Goal: Task Accomplishment & Management: Manage account settings

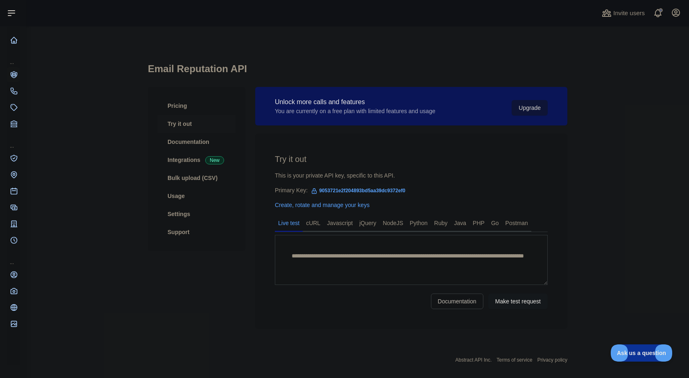
click at [330, 191] on span "9053721e2f204893bd5aa39dc9372ef0" at bounding box center [358, 190] width 101 height 12
click at [183, 118] on link "Try it out" at bounding box center [197, 124] width 78 height 18
click at [323, 189] on span "9053721e2f204893bd5aa39dc9372ef0" at bounding box center [358, 190] width 101 height 12
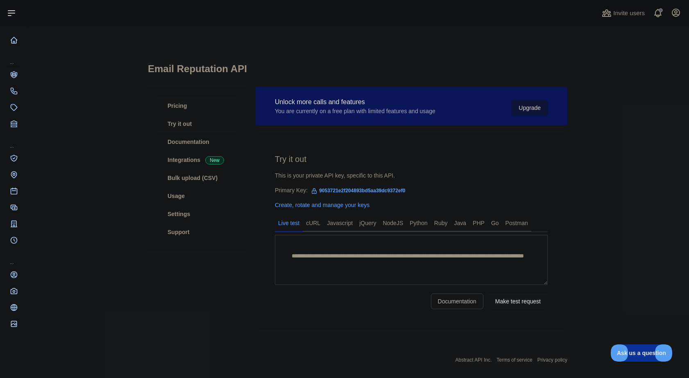
click at [170, 104] on link "Pricing" at bounding box center [197, 106] width 78 height 18
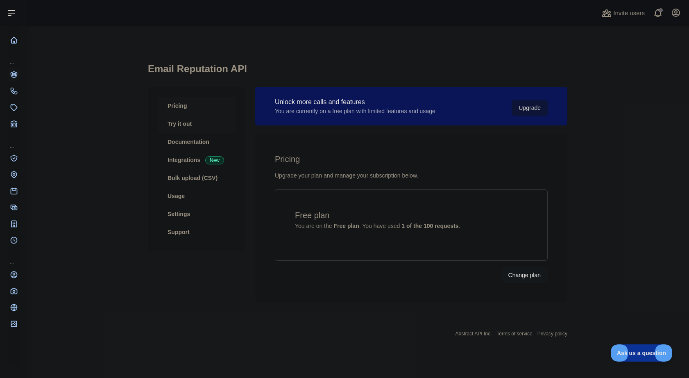
click at [179, 126] on link "Try it out" at bounding box center [197, 124] width 78 height 18
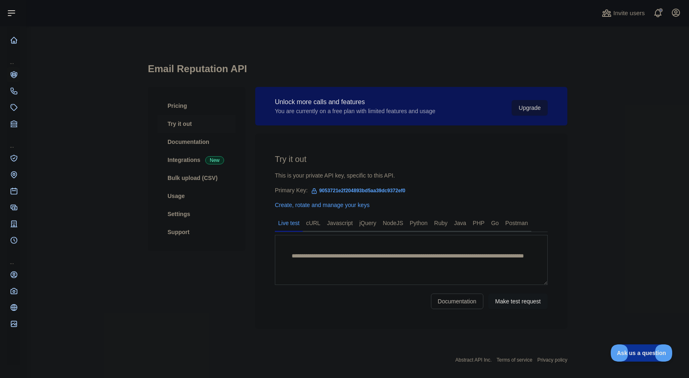
click at [353, 192] on span "9053721e2f204893bd5aa39dc9372ef0" at bounding box center [358, 190] width 101 height 12
copy div "Primary Key: 9053721e2f204893bd5aa39dc9372ef0"
click at [365, 189] on span "9053721e2f204893bd5aa39dc9372ef0" at bounding box center [358, 190] width 101 height 12
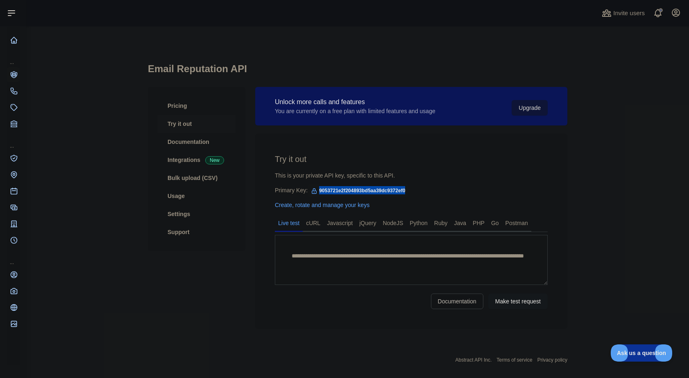
click at [365, 189] on span "9053721e2f204893bd5aa39dc9372ef0" at bounding box center [358, 190] width 101 height 12
drag, startPoint x: 409, startPoint y: 198, endPoint x: 380, endPoint y: 201, distance: 29.2
click at [409, 198] on div "**********" at bounding box center [411, 231] width 312 height 195
click at [349, 205] on link "Create, rotate and manage your keys" at bounding box center [322, 205] width 95 height 7
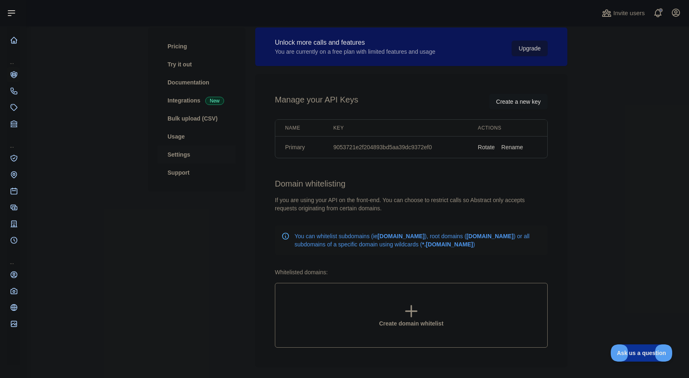
scroll to position [82, 0]
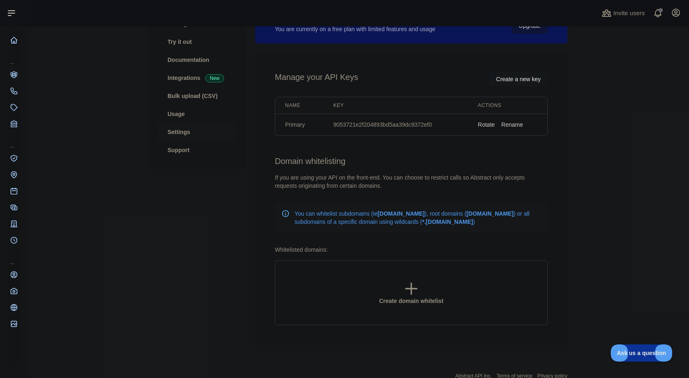
click at [486, 123] on button "Rotate" at bounding box center [486, 124] width 17 height 8
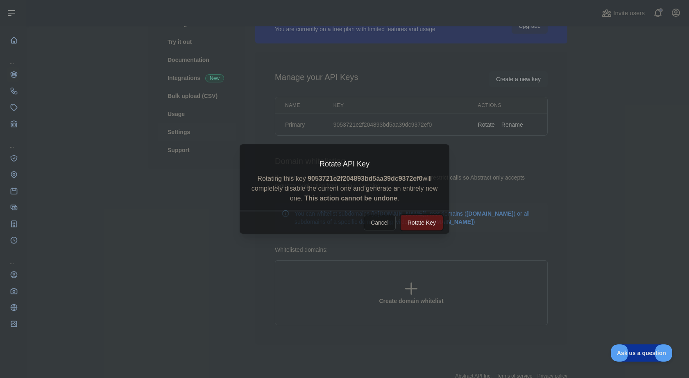
click at [418, 223] on button "Rotate Key" at bounding box center [422, 223] width 42 height 16
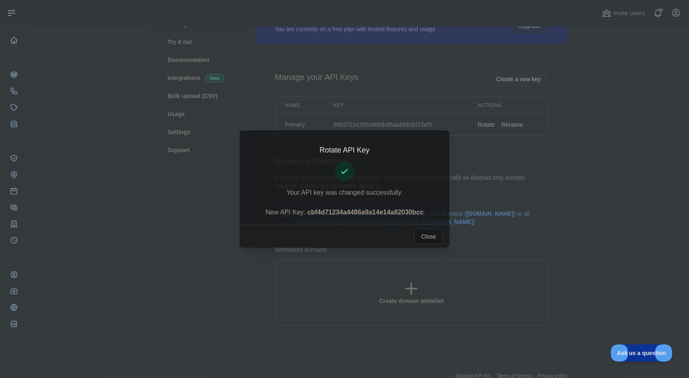
click at [360, 215] on strong "cbf4d71234a4486a9a14e14a82030bcc" at bounding box center [365, 211] width 116 height 7
copy strong "cbf4d71234a4486a9a14e14a82030bcc"
click at [423, 233] on button "Close" at bounding box center [428, 237] width 29 height 16
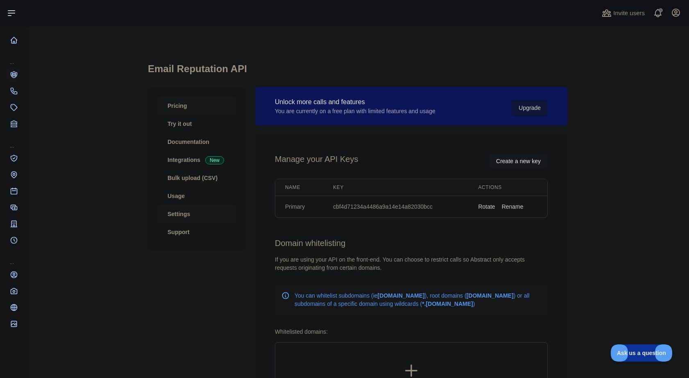
click at [170, 100] on link "Pricing" at bounding box center [197, 106] width 78 height 18
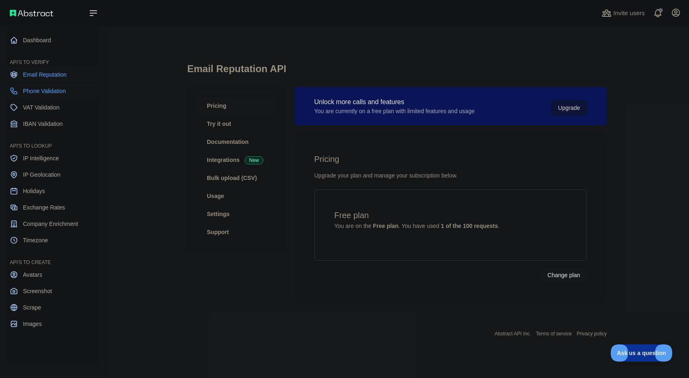
click at [38, 93] on span "Phone Validation" at bounding box center [44, 91] width 43 height 8
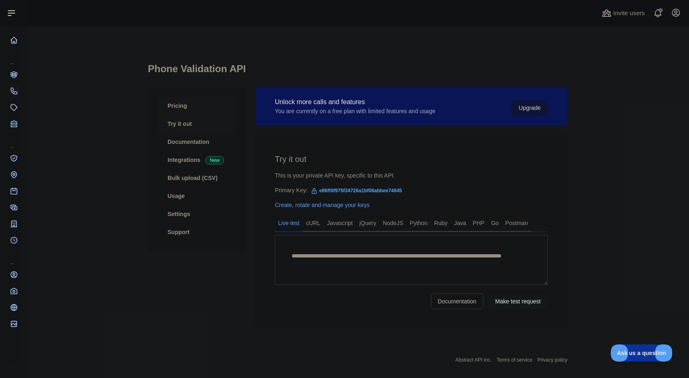
click at [177, 106] on link "Pricing" at bounding box center [197, 106] width 78 height 18
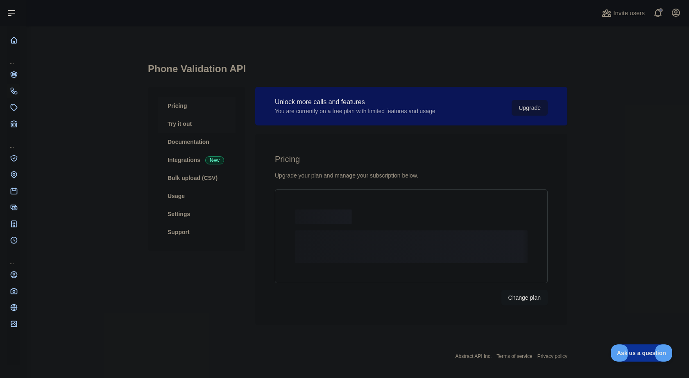
click at [180, 125] on link "Try it out" at bounding box center [197, 124] width 78 height 18
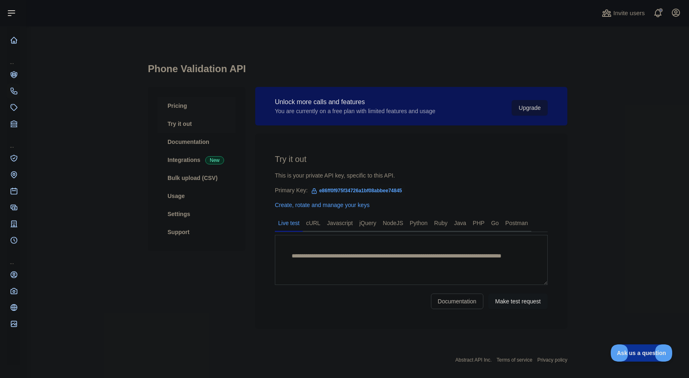
click at [177, 105] on link "Pricing" at bounding box center [197, 106] width 78 height 18
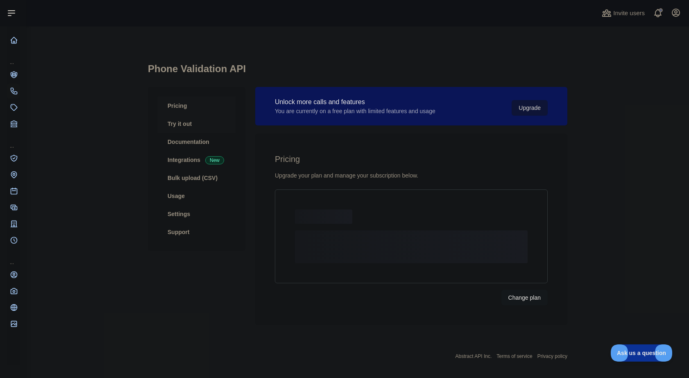
click at [180, 127] on link "Try it out" at bounding box center [197, 124] width 78 height 18
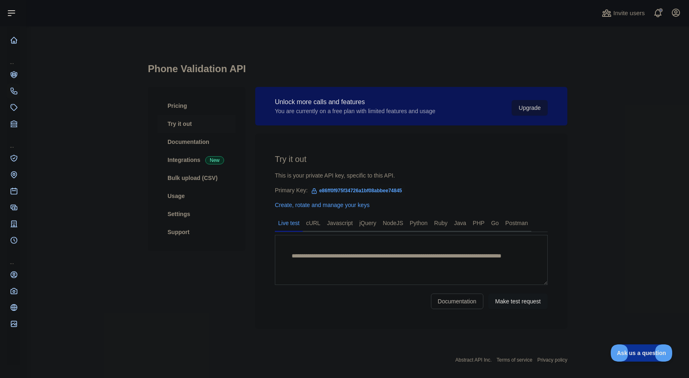
click at [339, 191] on span "e86ff0f975f34726a1bf08abbee74845" at bounding box center [356, 190] width 97 height 12
copy span "e86ff0f975f34726a1bf08abbee74845"
click at [174, 102] on link "Pricing" at bounding box center [197, 106] width 78 height 18
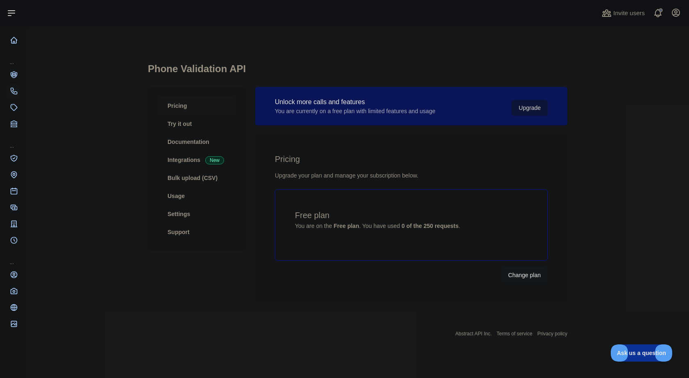
drag, startPoint x: 353, startPoint y: 245, endPoint x: 359, endPoint y: 314, distance: 69.5
click at [186, 100] on link "Pricing" at bounding box center [197, 106] width 78 height 18
click at [179, 106] on link "Pricing" at bounding box center [197, 106] width 78 height 18
click at [186, 119] on link "Try it out" at bounding box center [197, 124] width 78 height 18
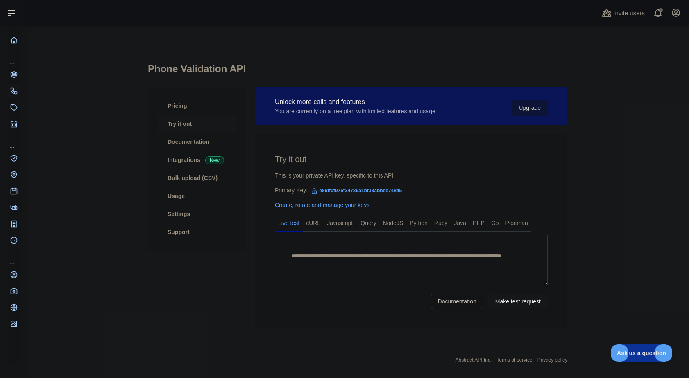
click at [344, 188] on span "e86ff0f975f34726a1bf08abbee74845" at bounding box center [356, 190] width 97 height 12
copy span "e86ff0f975f34726a1bf08abbee74845"
